Goal: Complete application form: Complete application form

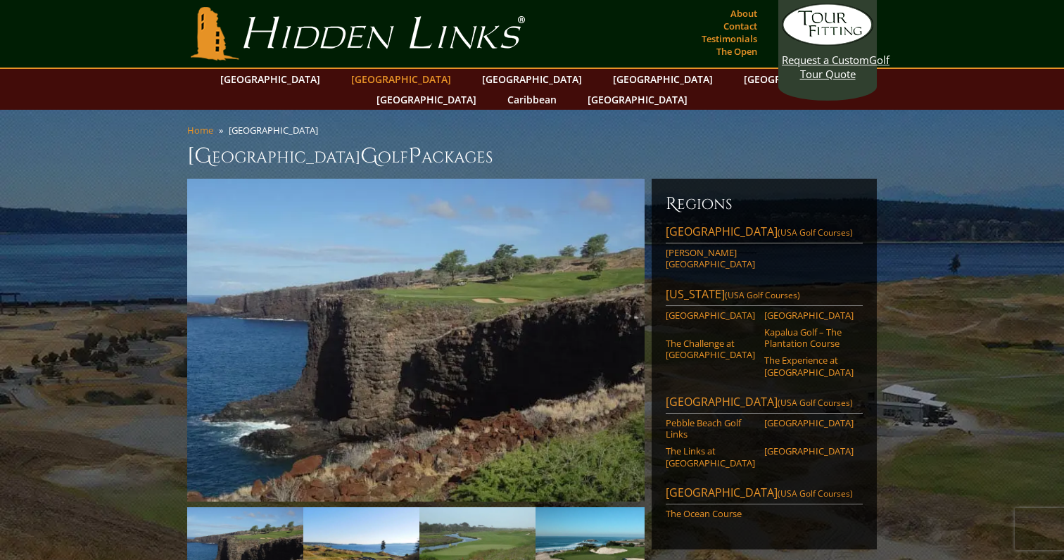
click at [376, 79] on link "[GEOGRAPHIC_DATA]" at bounding box center [401, 79] width 114 height 20
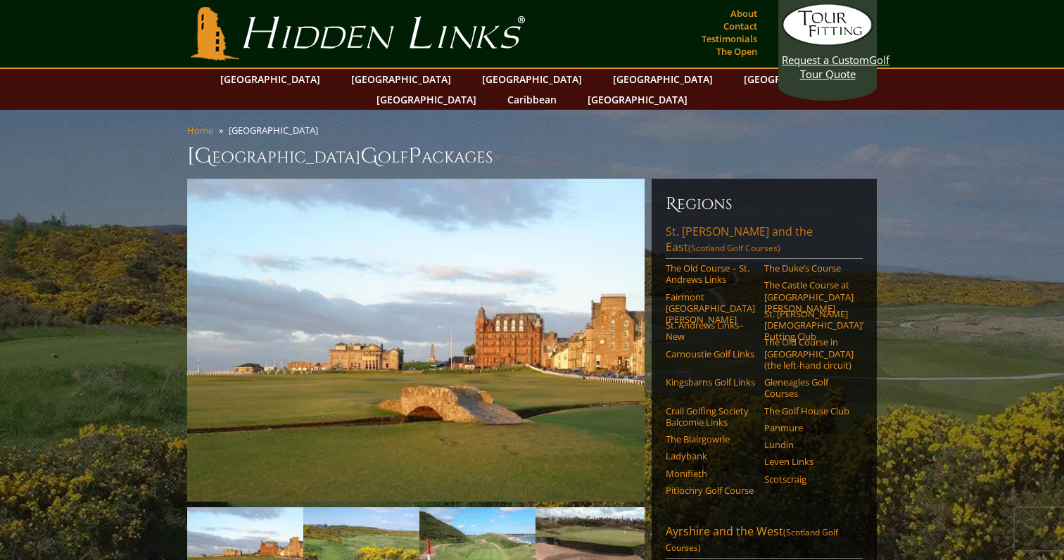
click at [691, 224] on link "St. Andrews and the East (Scotland Golf Courses)" at bounding box center [764, 241] width 197 height 35
click at [701, 262] on link "The Old Course – St. Andrews Links" at bounding box center [710, 273] width 89 height 23
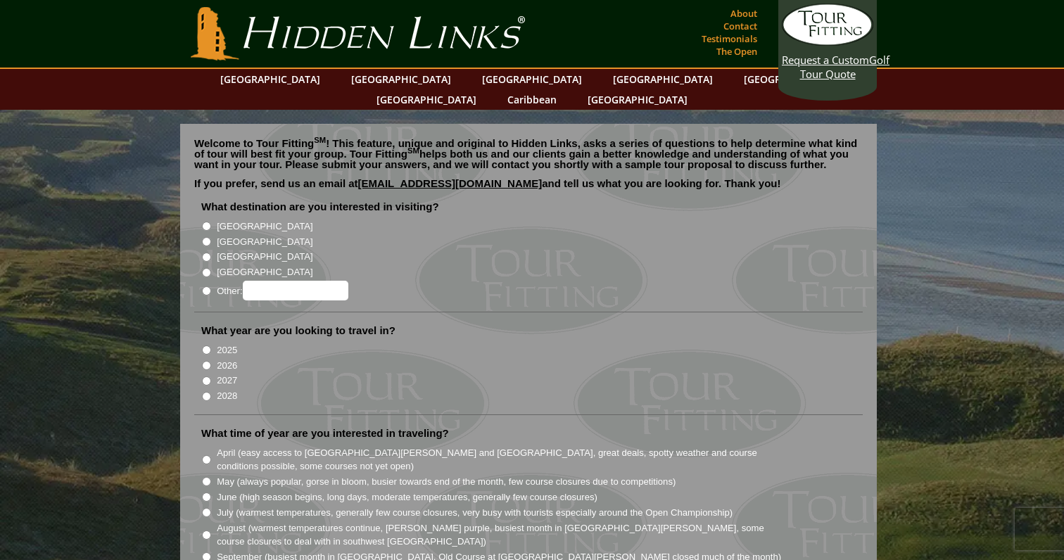
click at [227, 235] on label "[GEOGRAPHIC_DATA]" at bounding box center [265, 242] width 96 height 14
click at [211, 237] on input "[GEOGRAPHIC_DATA]" at bounding box center [206, 241] width 9 height 9
radio input "true"
click at [224, 359] on label "2026" at bounding box center [227, 366] width 20 height 14
click at [211, 361] on input "2026" at bounding box center [206, 365] width 9 height 9
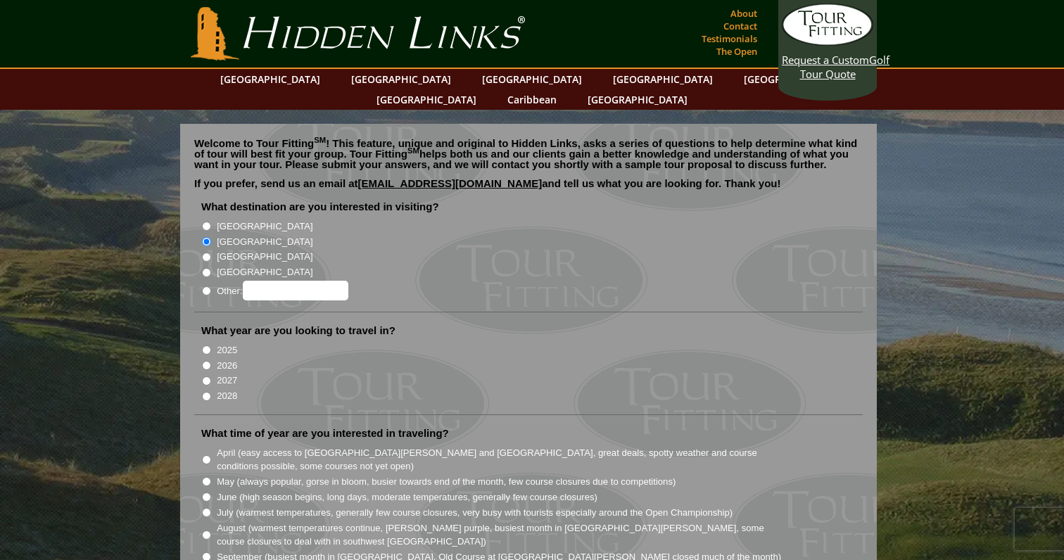
radio input "true"
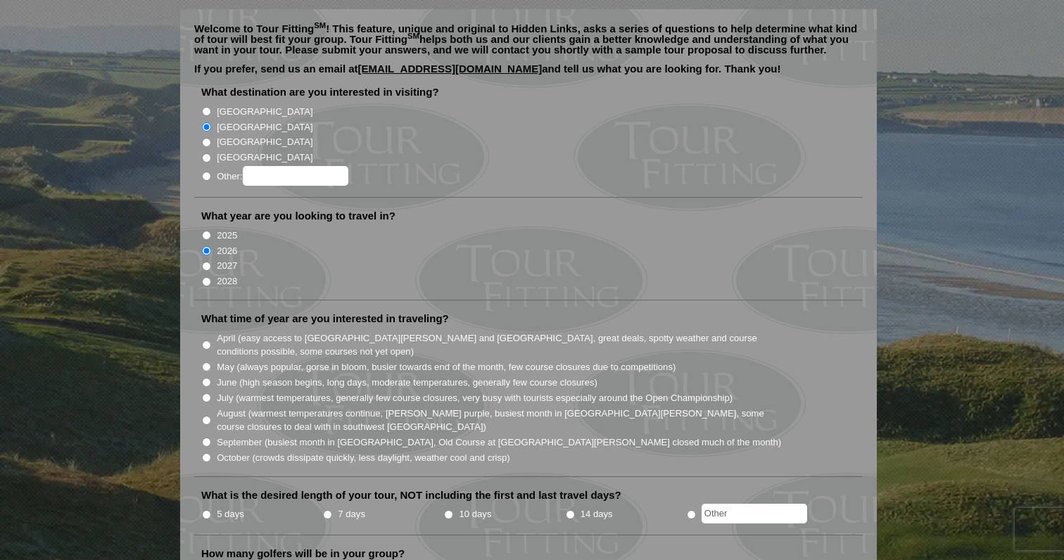
scroll to position [119, 0]
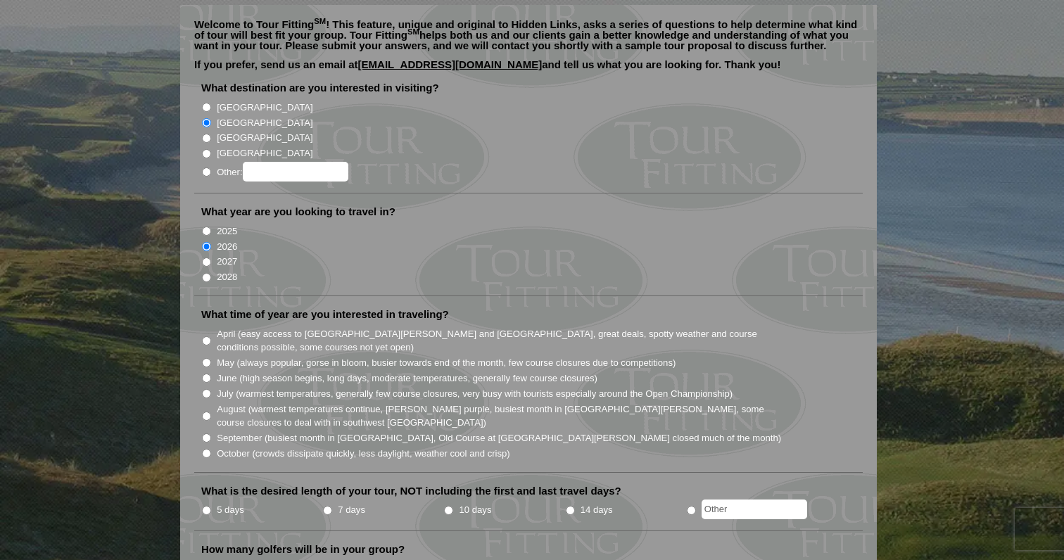
click at [228, 327] on label "April (easy access to St. Andrews and Ballybunion, great deals, spotty weather …" at bounding box center [500, 340] width 566 height 27
click at [211, 336] on input "April (easy access to [GEOGRAPHIC_DATA][PERSON_NAME] and [GEOGRAPHIC_DATA], gre…" at bounding box center [206, 340] width 9 height 9
radio input "true"
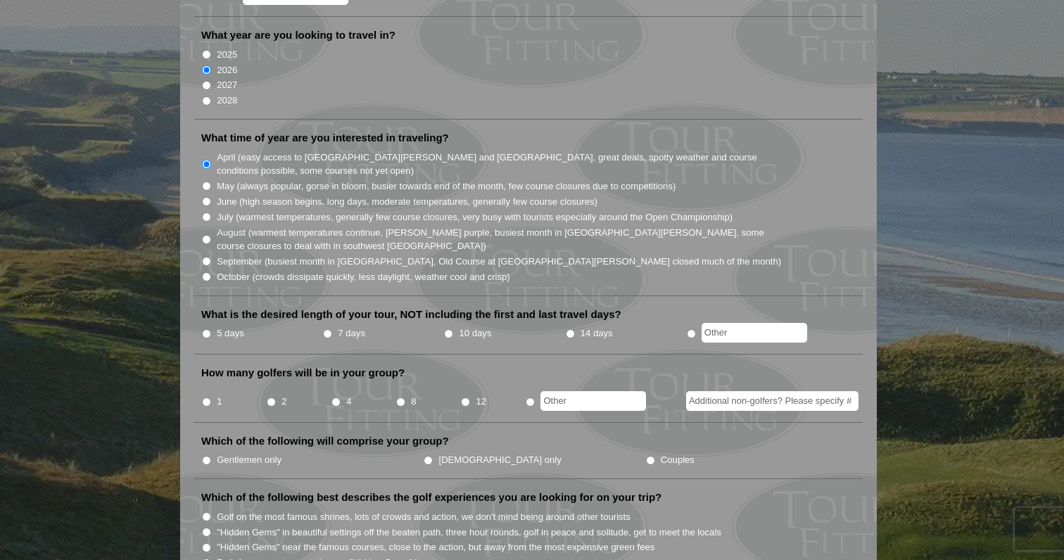
scroll to position [301, 0]
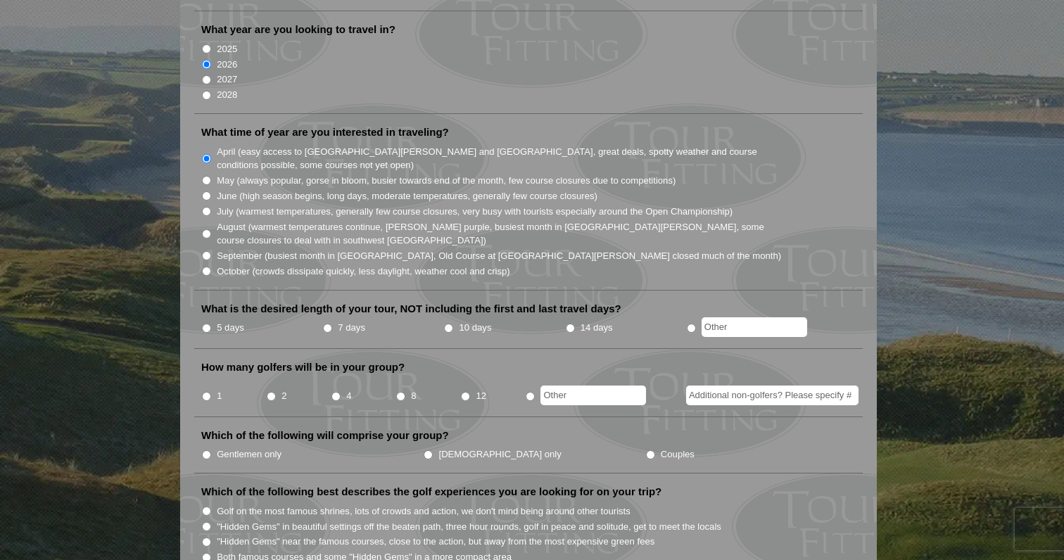
click at [324, 324] on input "7 days" at bounding box center [327, 328] width 9 height 9
radio input "true"
click at [269, 392] on input "2" at bounding box center [271, 396] width 9 height 9
radio input "true"
click at [247, 447] on label "Gentlemen only" at bounding box center [249, 454] width 65 height 14
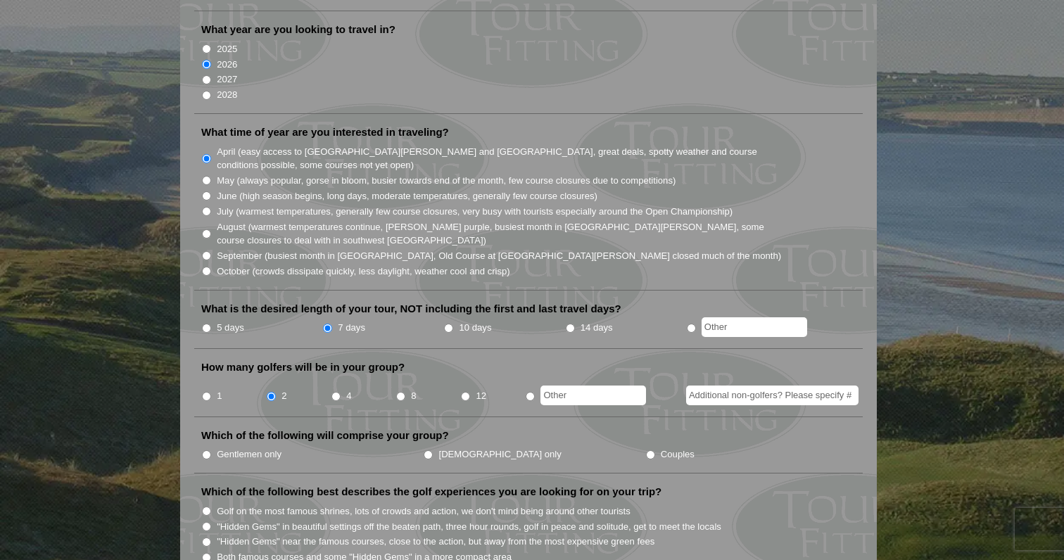
click at [211, 450] on input "Gentlemen only" at bounding box center [206, 454] width 9 height 9
radio input "true"
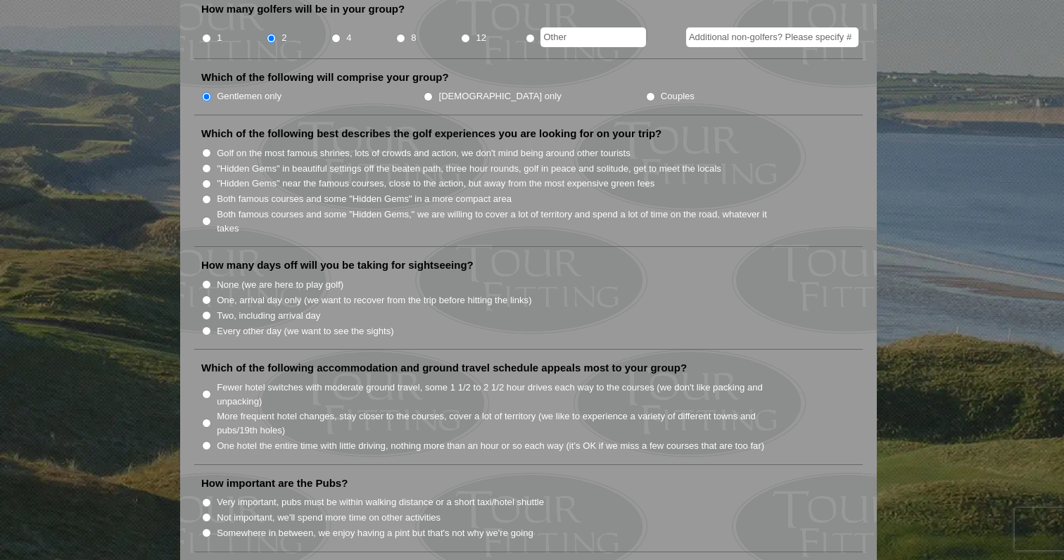
scroll to position [661, 0]
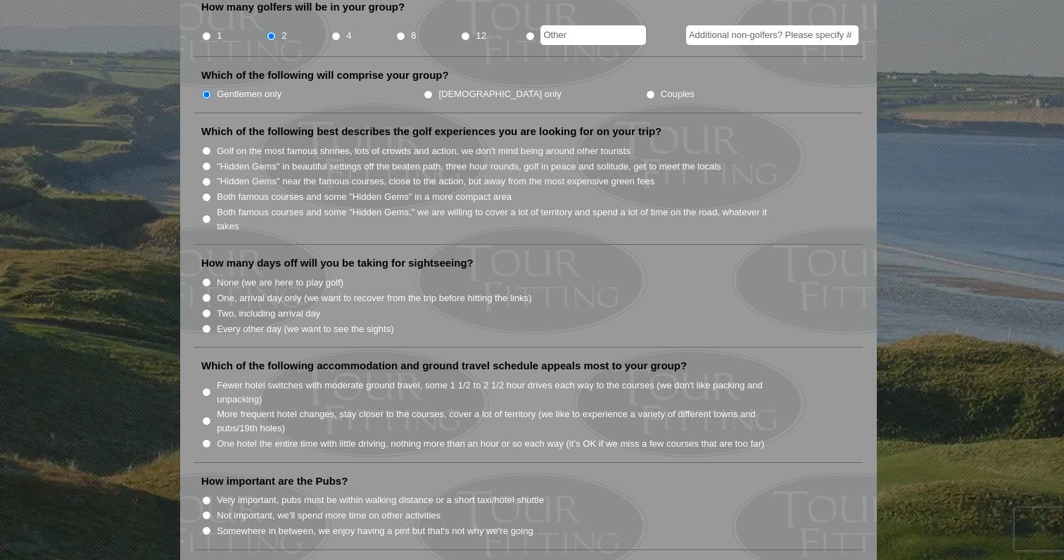
click at [284, 190] on label "Both famous courses and some "Hidden Gems" in a more compact area" at bounding box center [364, 197] width 295 height 14
click at [211, 193] on input "Both famous courses and some "Hidden Gems" in a more compact area" at bounding box center [206, 197] width 9 height 9
radio input "true"
click at [271, 307] on label "Two, including arrival day" at bounding box center [268, 314] width 103 height 14
click at [211, 309] on input "Two, including arrival day" at bounding box center [206, 313] width 9 height 9
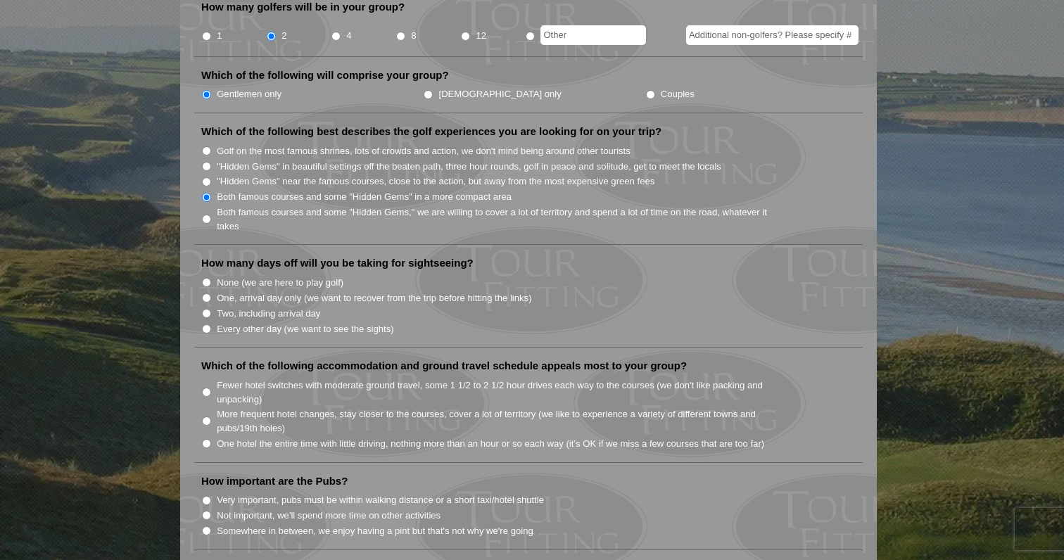
radio input "true"
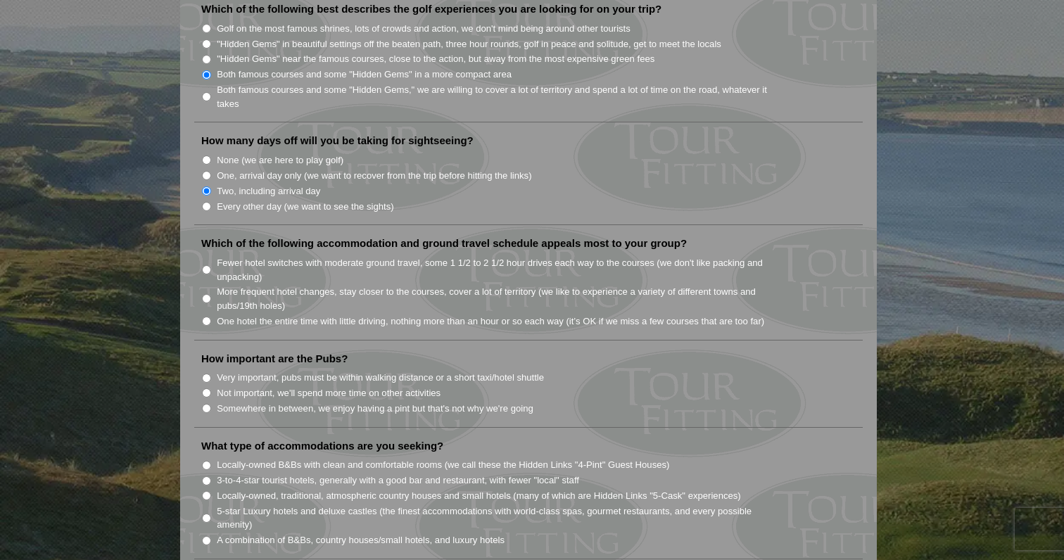
scroll to position [783, 0]
click at [253, 257] on label "Fewer hotel switches with moderate ground travel, some 1 1/2 to 2 1/2 hour driv…" at bounding box center [500, 270] width 566 height 27
click at [211, 266] on input "Fewer hotel switches with moderate ground travel, some 1 1/2 to 2 1/2 hour driv…" at bounding box center [206, 270] width 9 height 9
radio input "true"
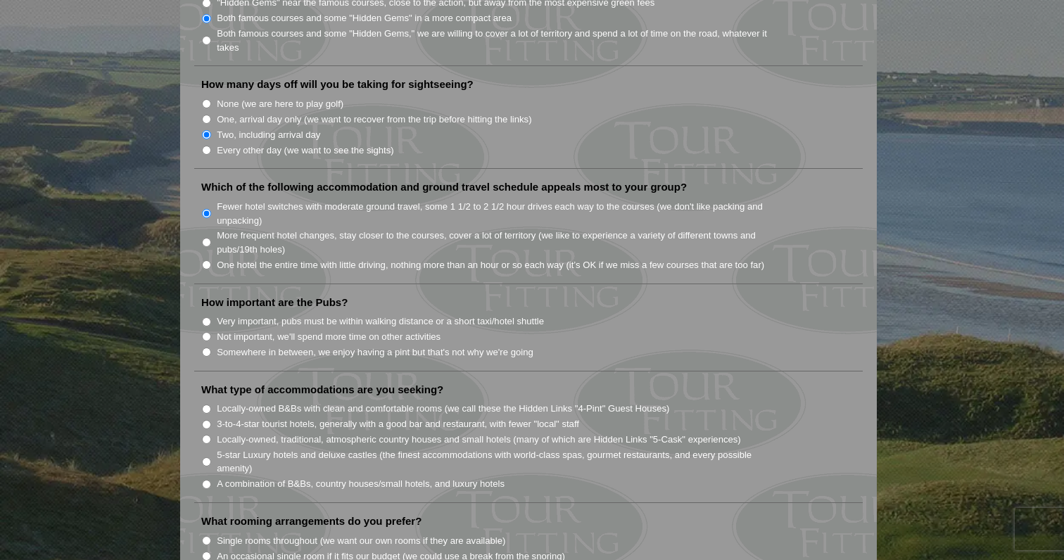
scroll to position [844, 0]
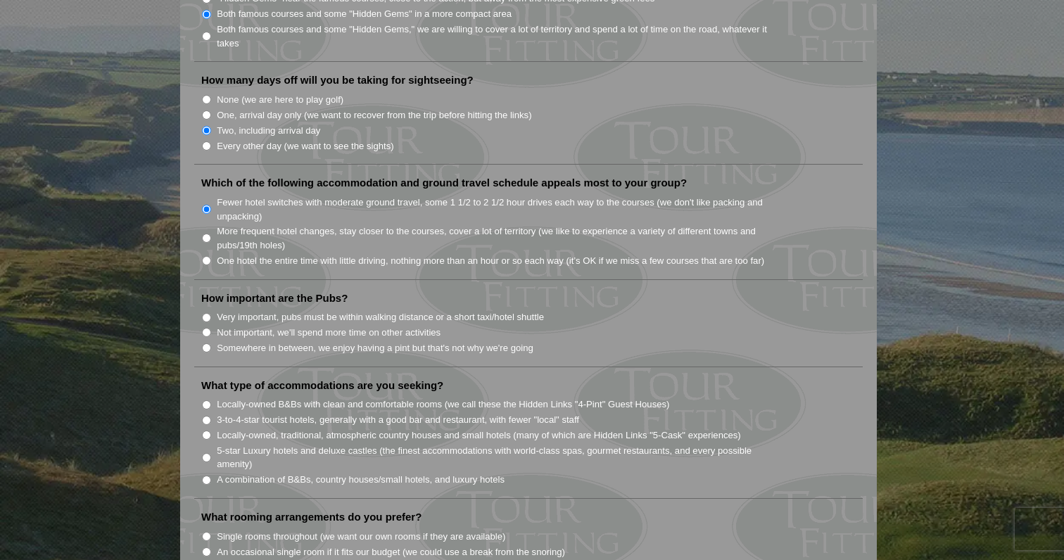
click at [278, 341] on label "Somewhere in between, we enjoy having a pint but that's not why we're going" at bounding box center [375, 348] width 317 height 14
click at [211, 343] on input "Somewhere in between, we enjoy having a pint but that's not why we're going" at bounding box center [206, 347] width 9 height 9
radio input "true"
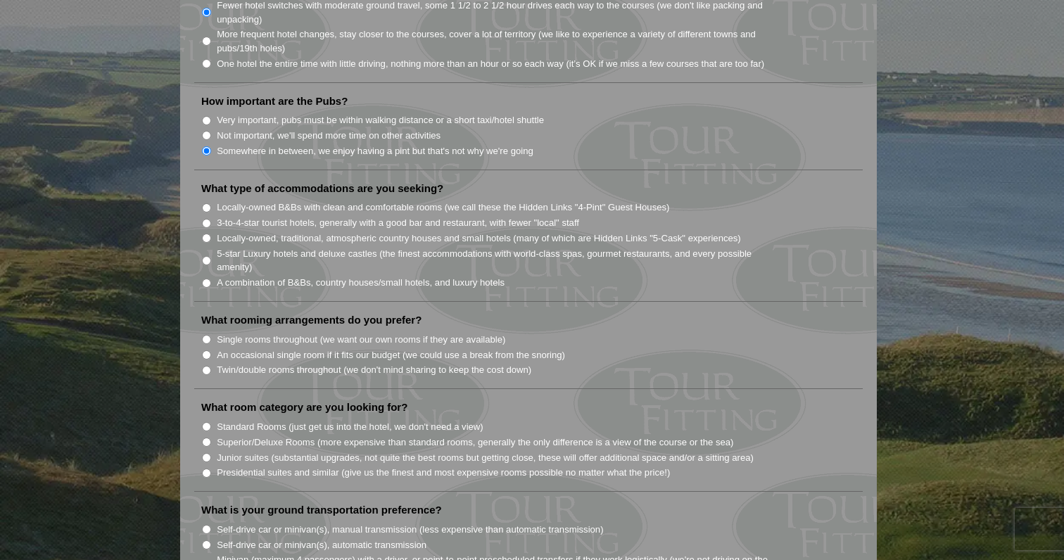
scroll to position [1042, 0]
click at [313, 215] on label "3-to-4-star tourist hotels, generally with a good bar and restaurant, with fewe…" at bounding box center [398, 222] width 362 height 14
click at [211, 218] on input "3-to-4-star tourist hotels, generally with a good bar and restaurant, with fewe…" at bounding box center [206, 222] width 9 height 9
radio input "true"
click at [294, 275] on label "A combination of B&Bs, country houses/small hotels, and luxury hotels" at bounding box center [361, 282] width 288 height 14
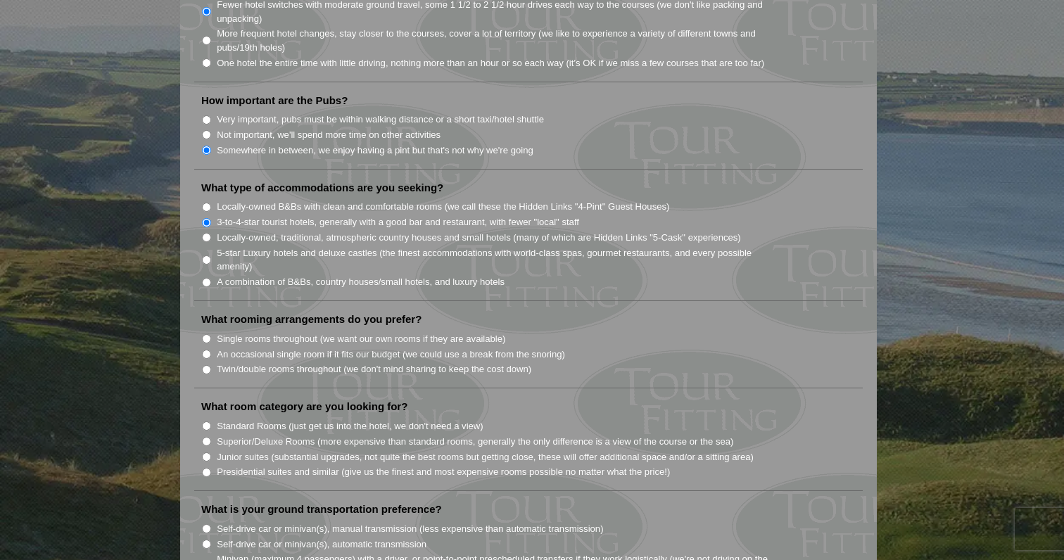
click at [211, 278] on input "A combination of B&Bs, country houses/small hotels, and luxury hotels" at bounding box center [206, 282] width 9 height 9
radio input "true"
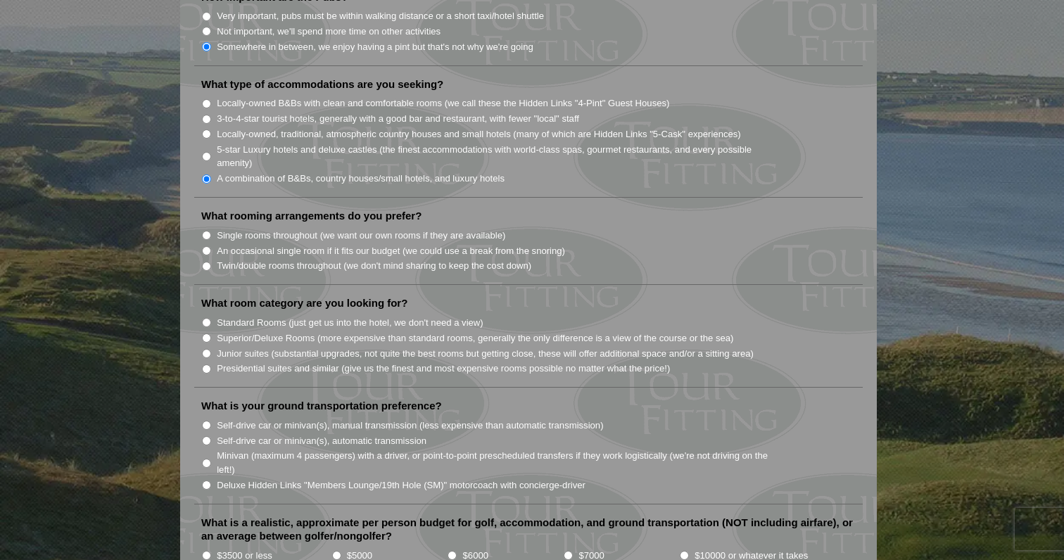
scroll to position [1146, 0]
click at [297, 243] on label "An occasional single room if it fits our budget (we could use a break from the …" at bounding box center [391, 250] width 348 height 14
click at [211, 246] on input "An occasional single room if it fits our budget (we could use a break from the …" at bounding box center [206, 250] width 9 height 9
radio input "true"
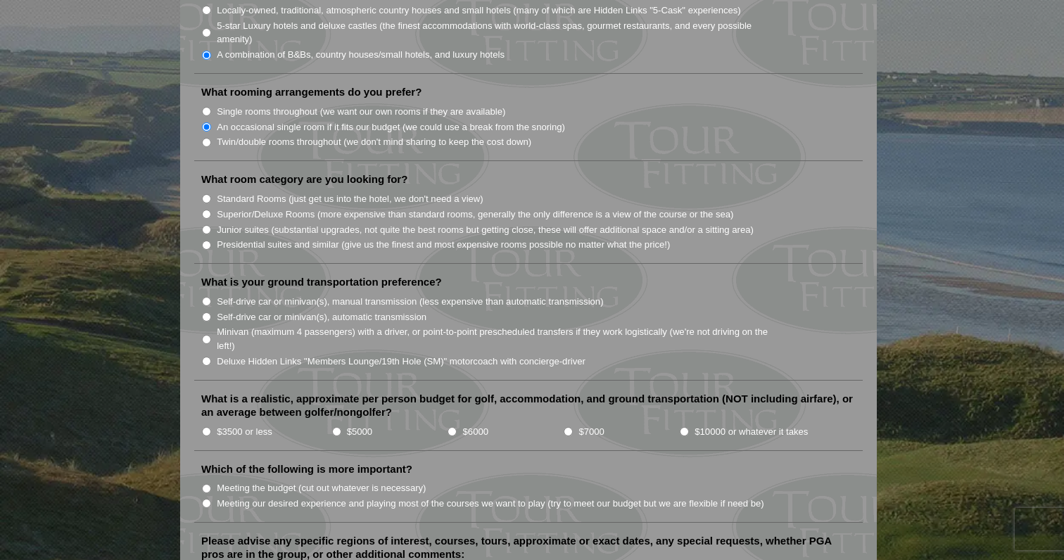
scroll to position [1272, 0]
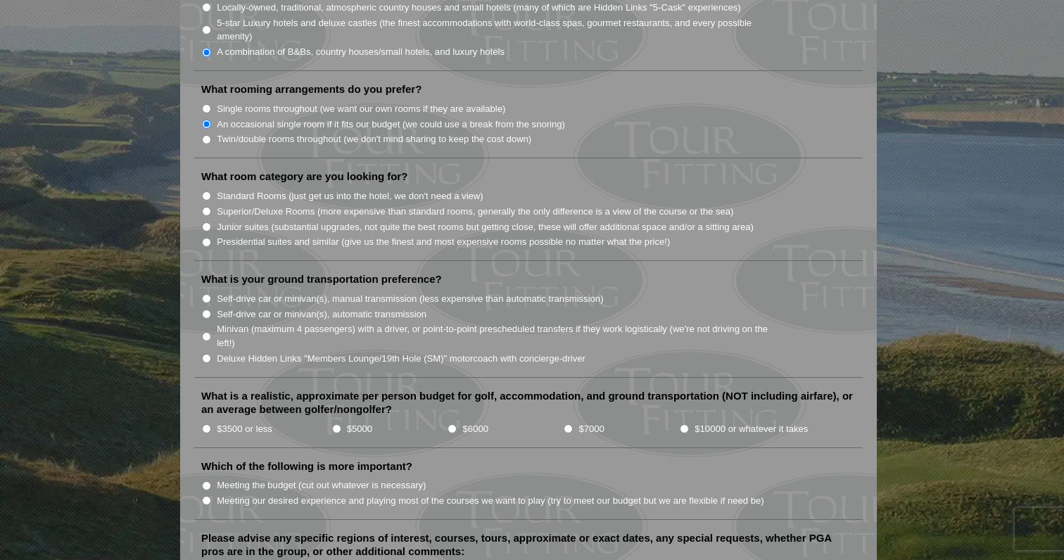
click at [267, 189] on label "Standard Rooms (just get us into the hotel, we don't need a view)" at bounding box center [350, 196] width 267 height 14
click at [211, 191] on input "Standard Rooms (just get us into the hotel, we don't need a view)" at bounding box center [206, 195] width 9 height 9
radio input "true"
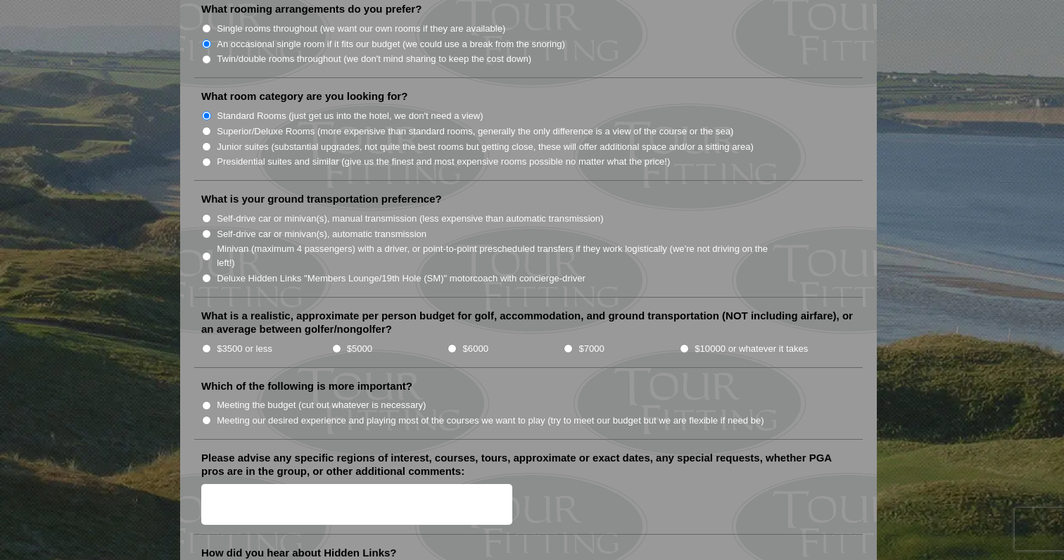
scroll to position [1353, 0]
click at [300, 227] on label "Self-drive car or minivan(s), automatic transmission" at bounding box center [322, 234] width 210 height 14
click at [211, 229] on input "Self-drive car or minivan(s), automatic transmission" at bounding box center [206, 233] width 9 height 9
radio input "true"
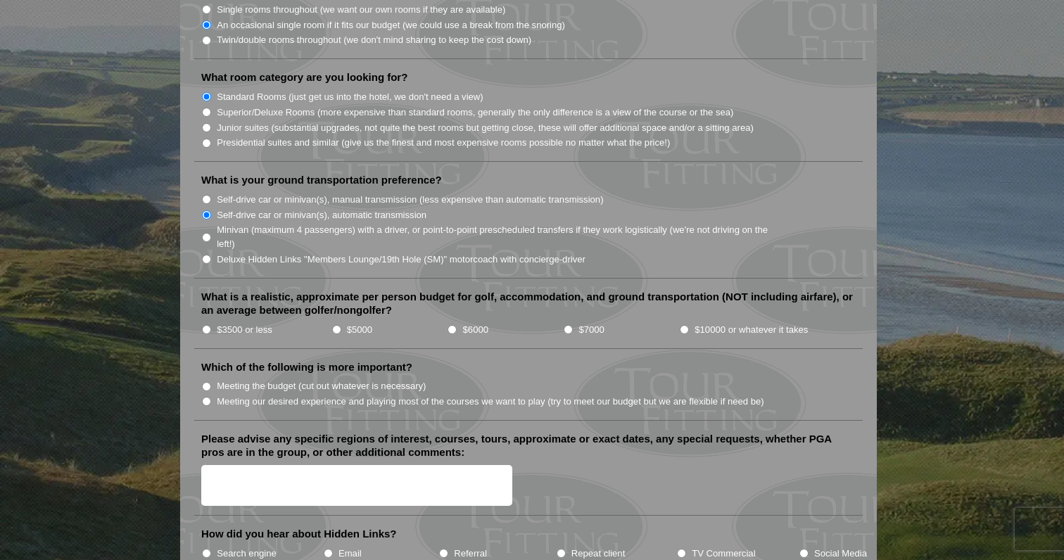
click at [252, 323] on label "$3500 or less" at bounding box center [245, 330] width 56 height 14
click at [211, 325] on input "$3500 or less" at bounding box center [206, 329] width 9 height 9
radio input "true"
click at [269, 379] on label "Meeting the budget (cut out whatever is necessary)" at bounding box center [321, 386] width 209 height 14
click at [211, 382] on input "Meeting the budget (cut out whatever is necessary)" at bounding box center [206, 386] width 9 height 9
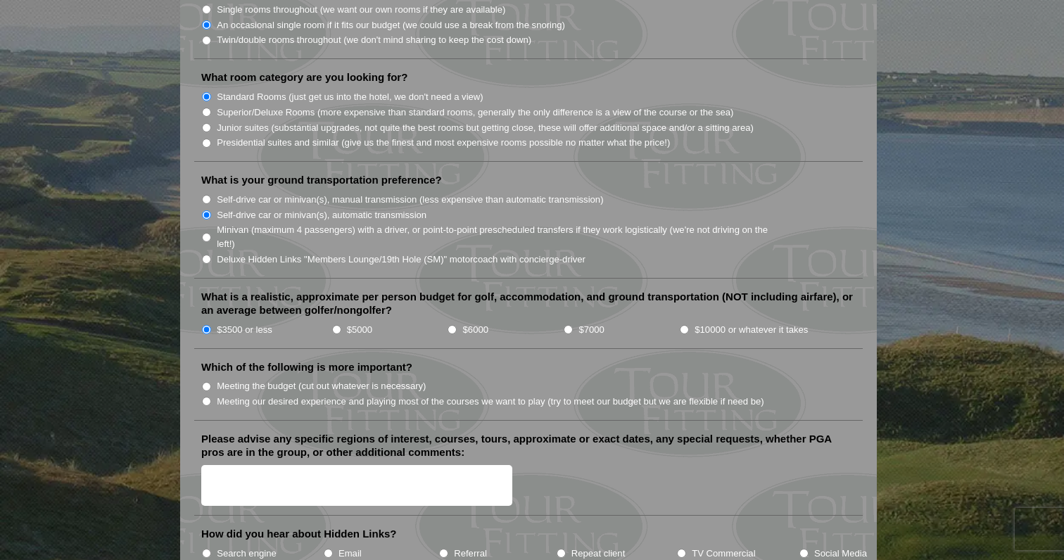
radio input "true"
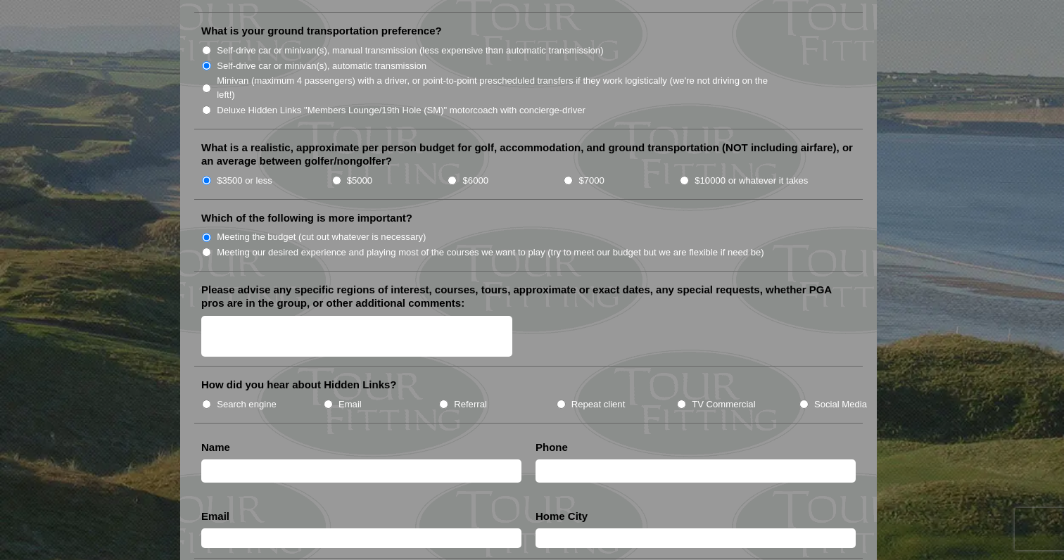
scroll to position [1522, 0]
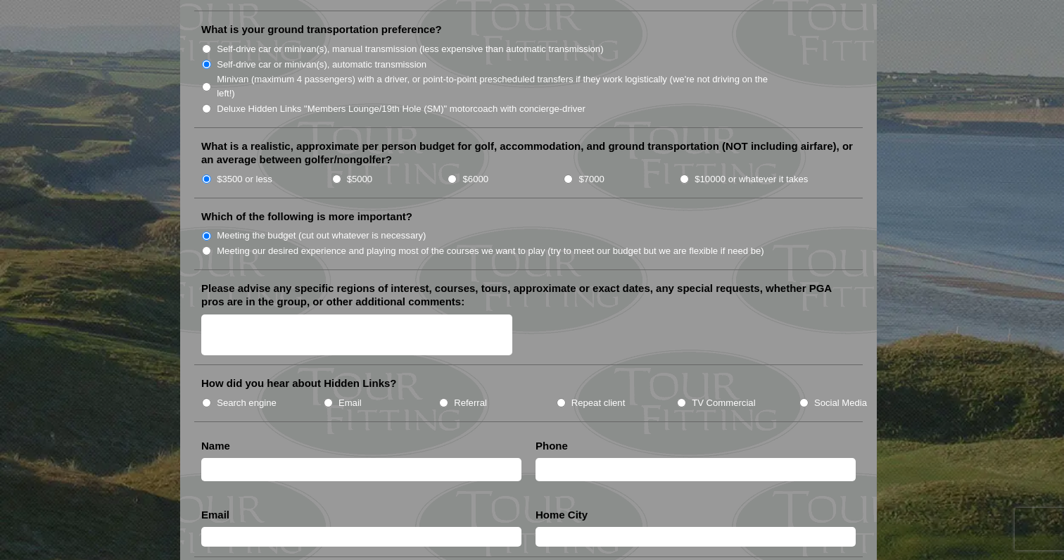
click at [328, 244] on label "Meeting our desired experience and playing most of the courses we want to play …" at bounding box center [490, 251] width 547 height 14
click at [211, 246] on input "Meeting our desired experience and playing most of the courses we want to play …" at bounding box center [206, 250] width 9 height 9
radio input "true"
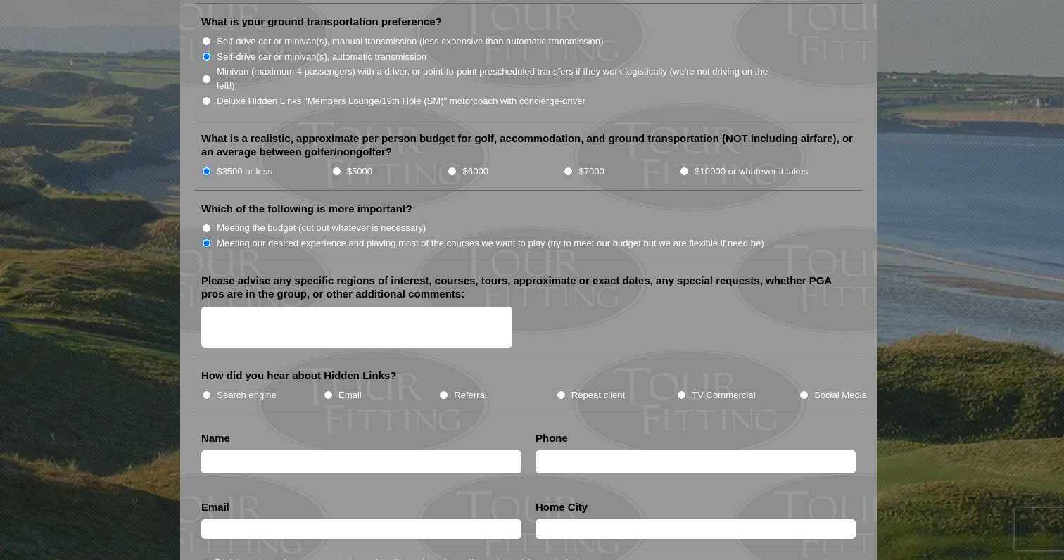
scroll to position [1530, 0]
click at [325, 309] on textarea "Please advise any specific regions of interest, courses, tours, approximate or …" at bounding box center [356, 327] width 311 height 42
type textarea "W"
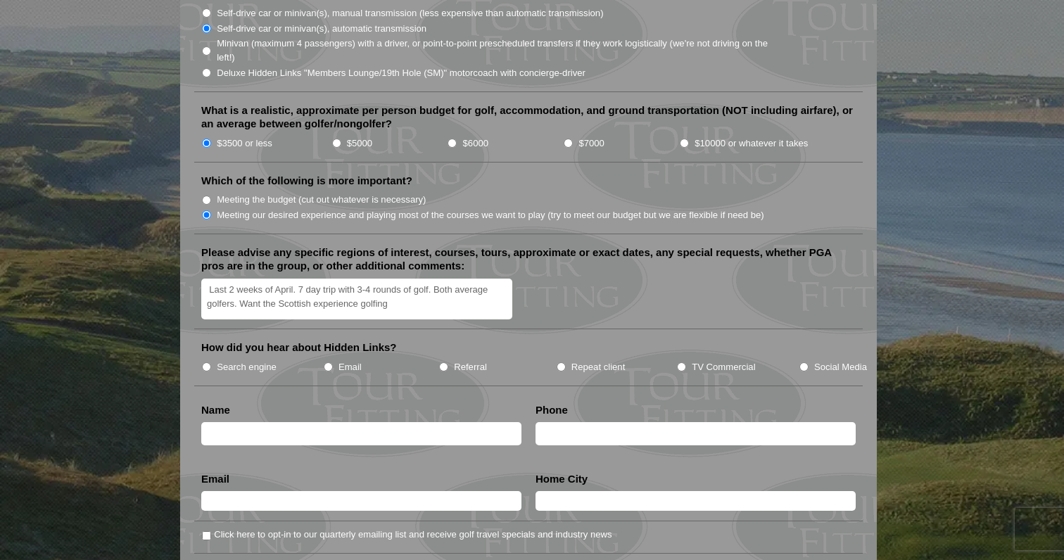
scroll to position [1560, 0]
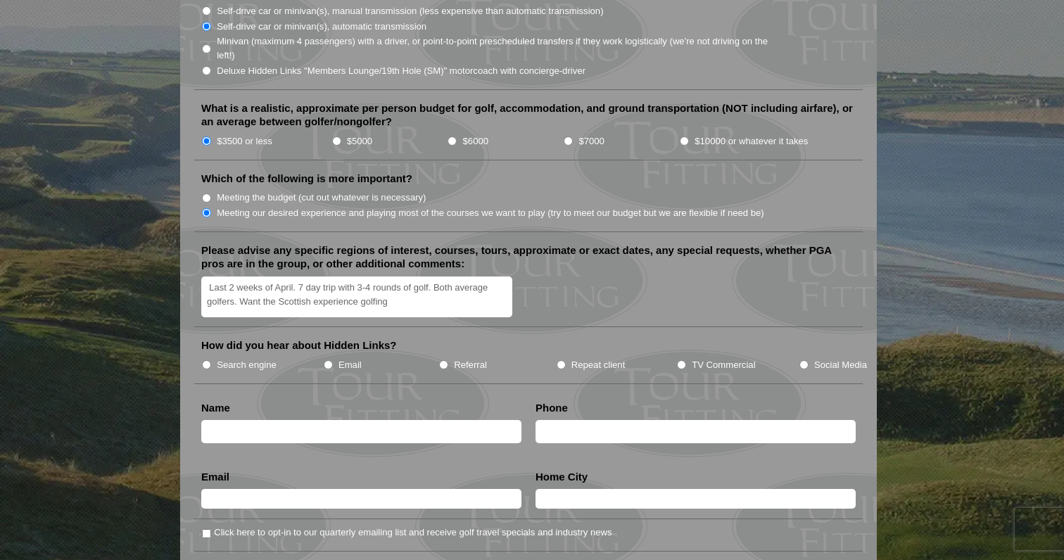
type textarea "Last 2 weeks of April. 7 day trip with 3-4 rounds of golf. Both average golfers…"
click at [257, 358] on label "Search engine" at bounding box center [247, 365] width 60 height 14
click at [211, 360] on input "Search engine" at bounding box center [206, 364] width 9 height 9
radio input "true"
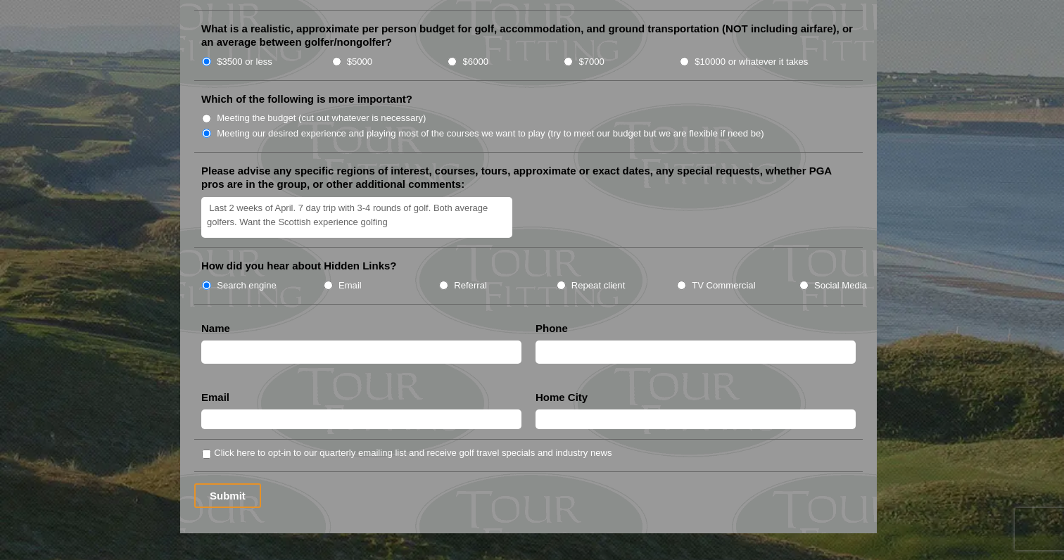
scroll to position [1642, 0]
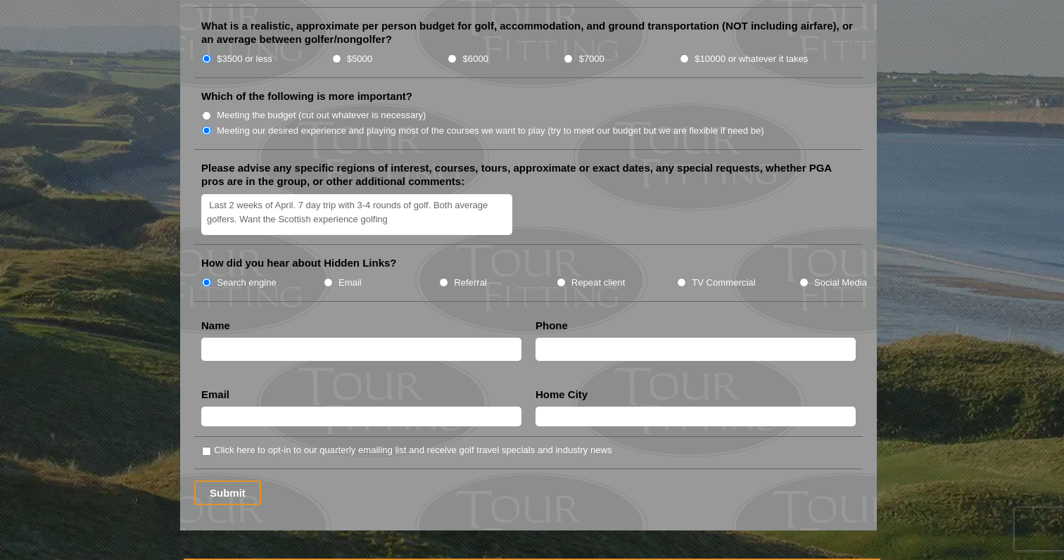
click at [297, 338] on input "text" at bounding box center [361, 349] width 320 height 23
type input "[PERSON_NAME]"
type input "9736186660"
type input "[EMAIL_ADDRESS][DOMAIN_NAME]"
type input "Charlotte"
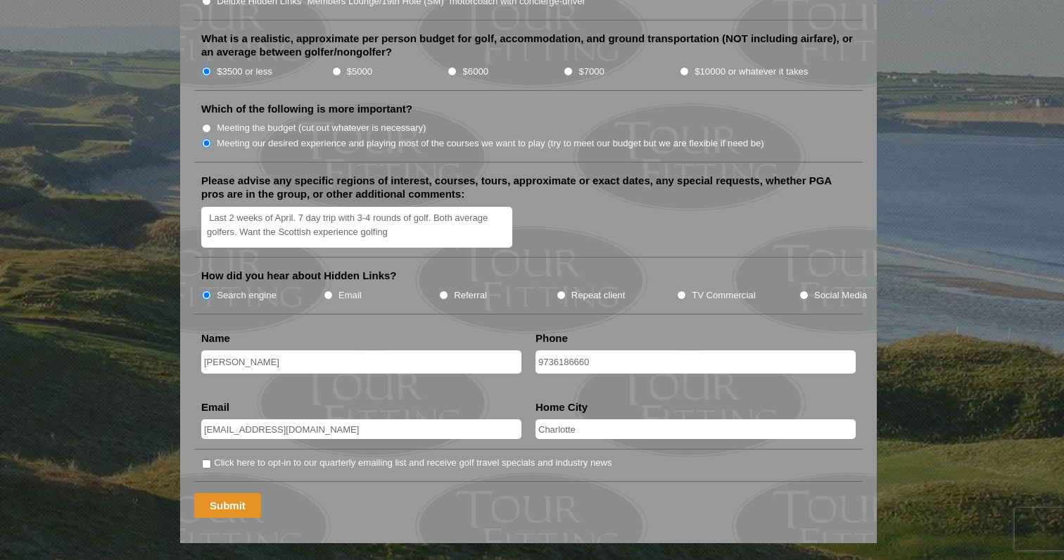
click at [238, 493] on input "Submit" at bounding box center [227, 505] width 67 height 25
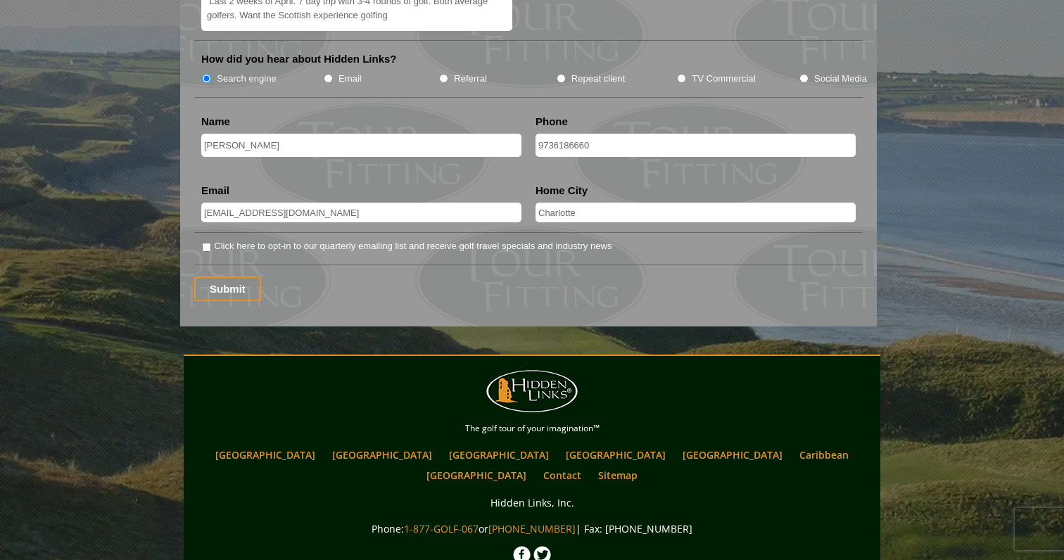
scroll to position [1882, 0]
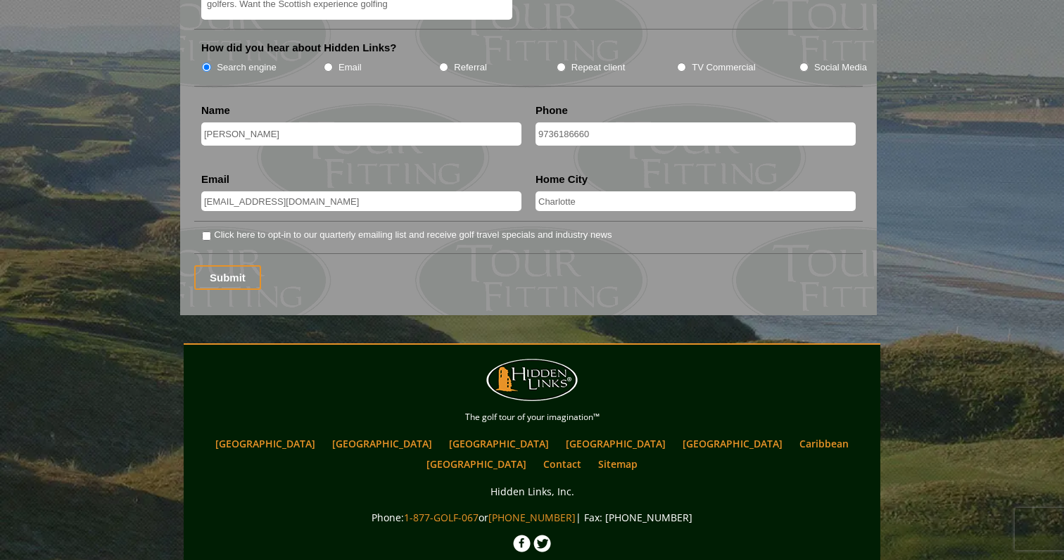
click at [408, 232] on li "Click here to opt-in to our quarterly emailing list and receive golf travel spe…" at bounding box center [528, 240] width 668 height 27
click at [570, 191] on input "Charlotte" at bounding box center [695, 201] width 320 height 20
click at [597, 191] on input "Charlotte" at bounding box center [695, 201] width 320 height 20
click at [210, 265] on input "Submit" at bounding box center [227, 277] width 67 height 25
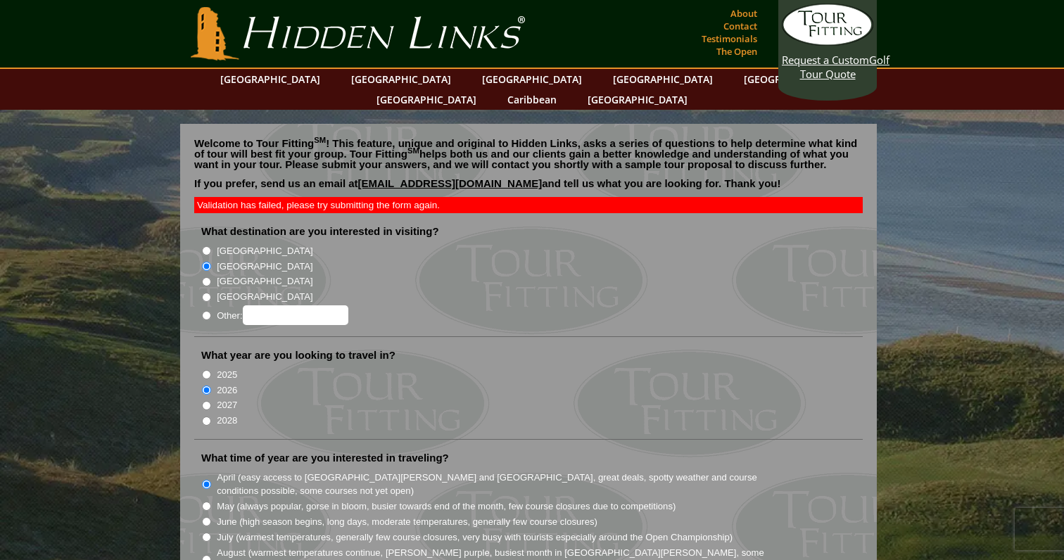
scroll to position [1882, 0]
